Goal: Information Seeking & Learning: Learn about a topic

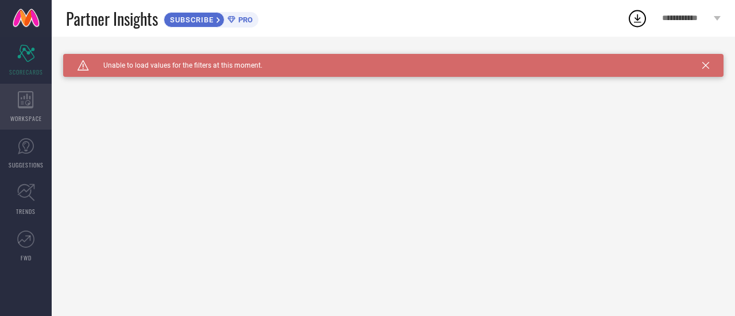
click at [31, 113] on div "WORKSPACE" at bounding box center [26, 107] width 52 height 46
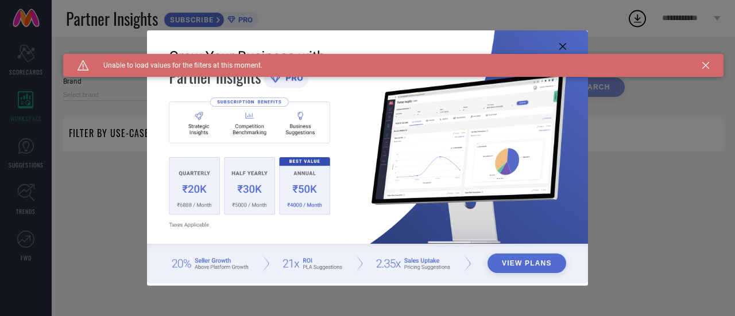
type input "1 STOP FASHION"
type input "All"
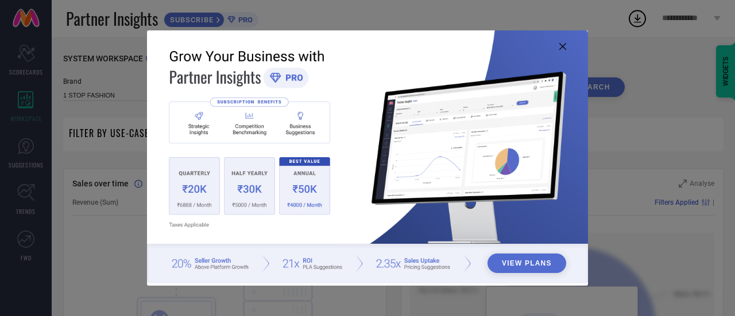
click at [705, 63] on div "View Plans" at bounding box center [367, 158] width 735 height 316
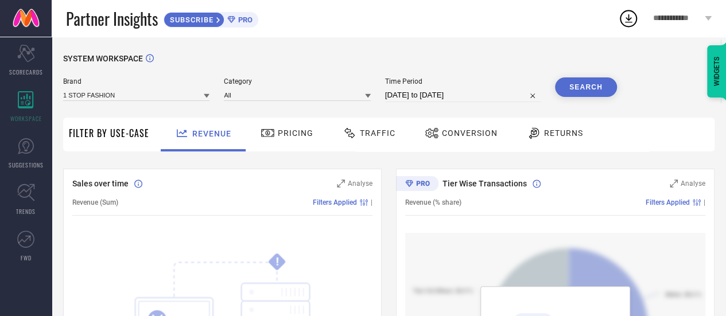
click at [305, 137] on span "Pricing" at bounding box center [296, 133] width 36 height 9
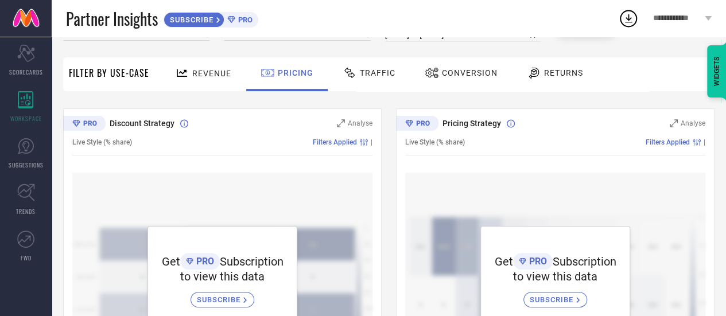
scroll to position [115, 0]
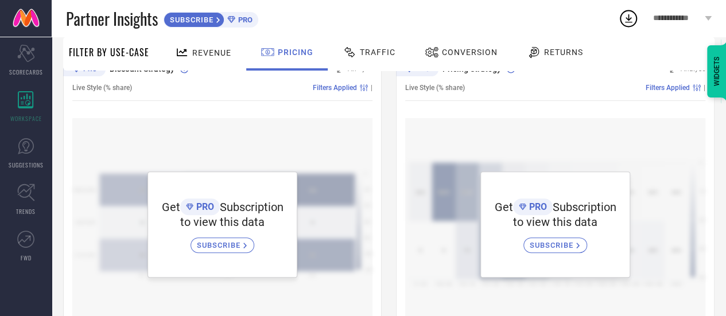
click at [554, 248] on span "SUBSCRIBE" at bounding box center [553, 245] width 47 height 9
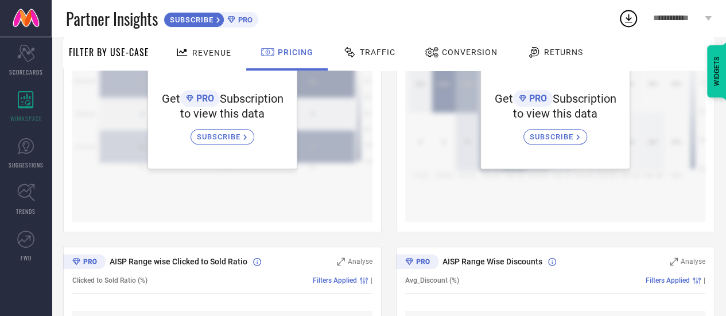
scroll to position [57, 0]
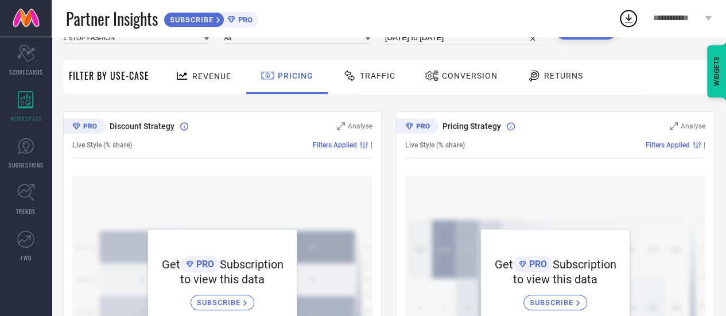
click at [361, 70] on div "Traffic" at bounding box center [369, 76] width 59 height 20
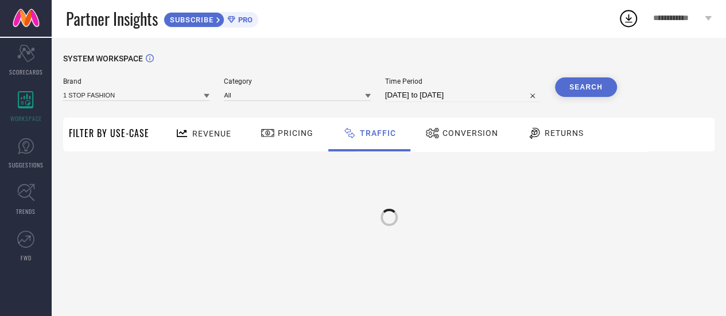
scroll to position [0, 0]
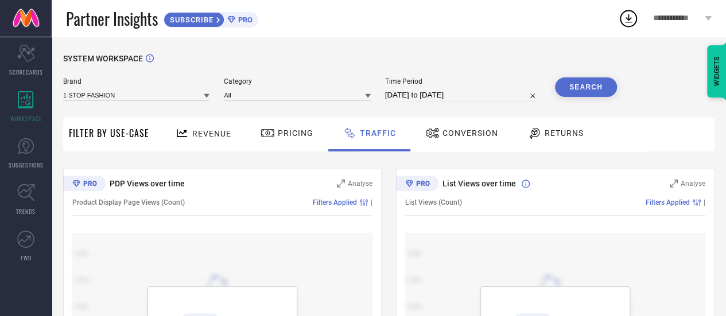
click at [472, 133] on span "Conversion" at bounding box center [471, 133] width 56 height 9
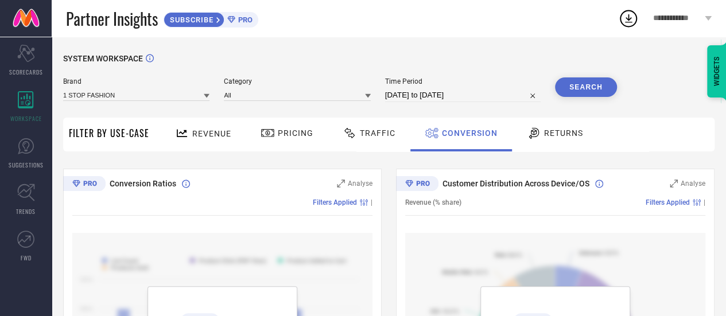
click at [556, 133] on span "Returns" at bounding box center [563, 133] width 39 height 9
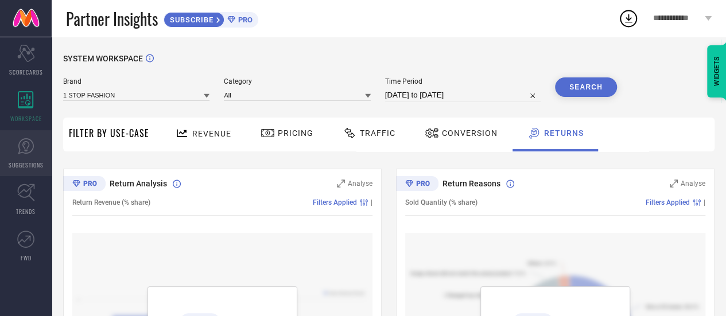
click at [32, 150] on icon at bounding box center [26, 146] width 16 height 16
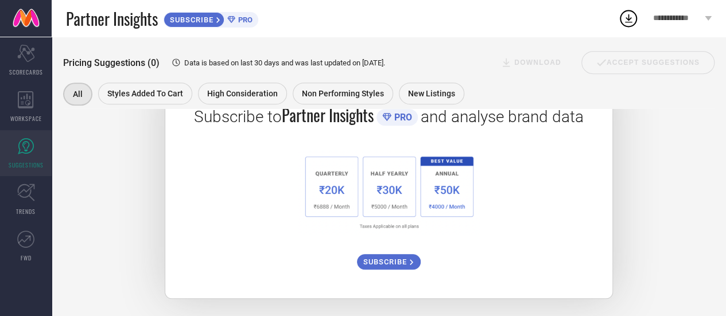
scroll to position [233, 0]
click at [24, 18] on link at bounding box center [26, 18] width 52 height 37
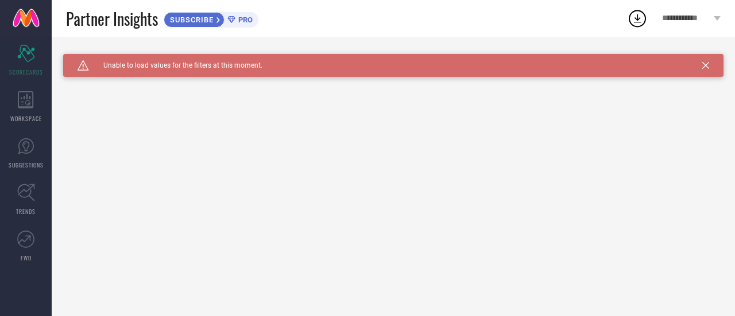
click at [714, 16] on div "**********" at bounding box center [691, 18] width 87 height 37
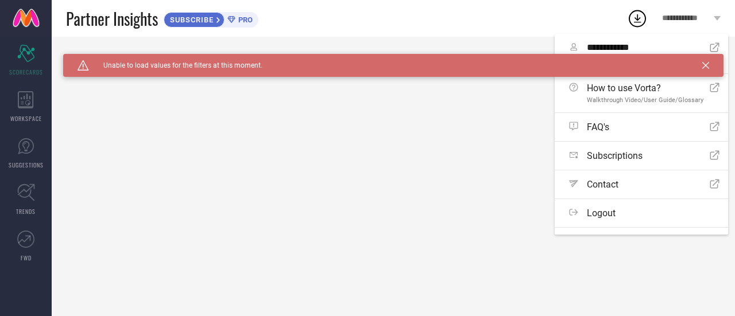
click at [714, 16] on div "**********" at bounding box center [691, 18] width 87 height 37
